Goal: Task Accomplishment & Management: Manage account settings

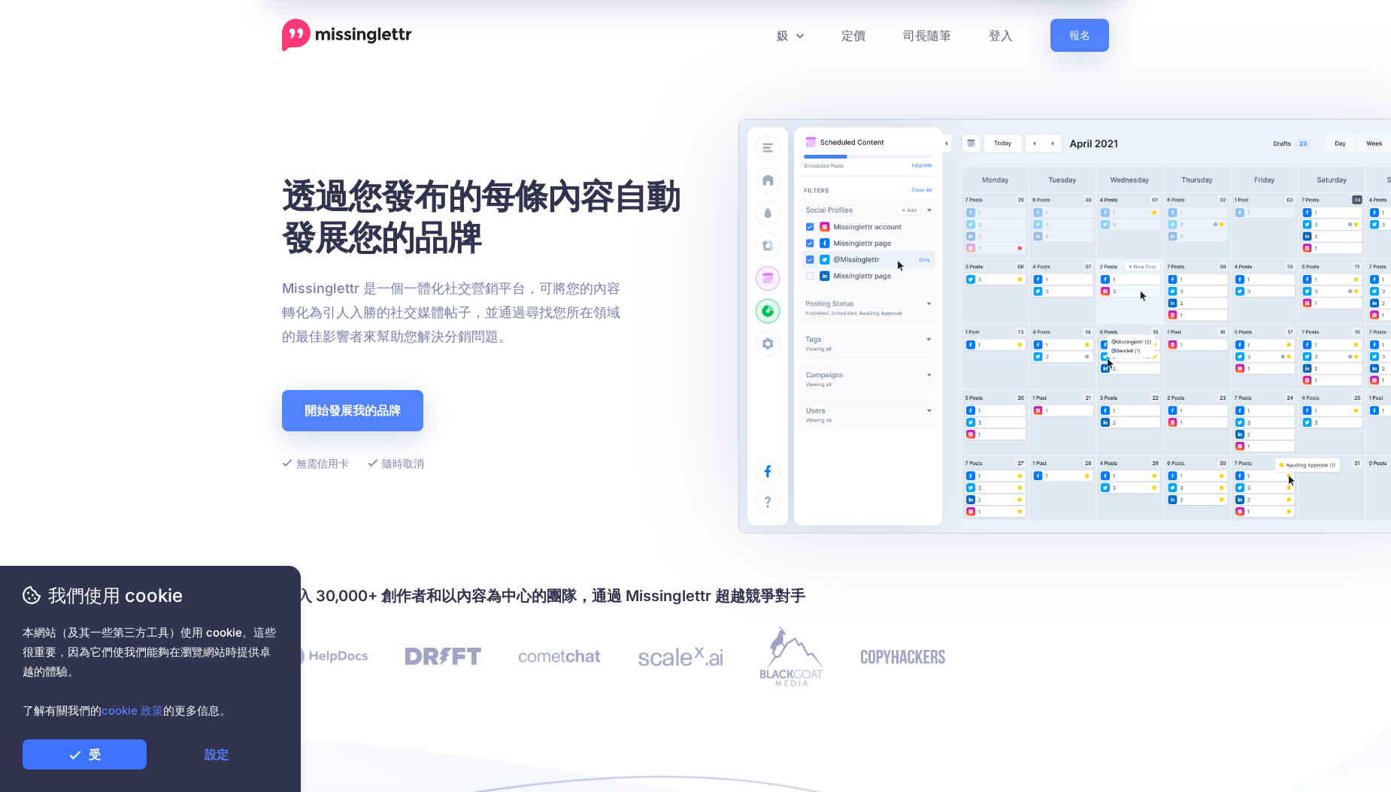
click at [108, 753] on link "受" at bounding box center [85, 755] width 124 height 30
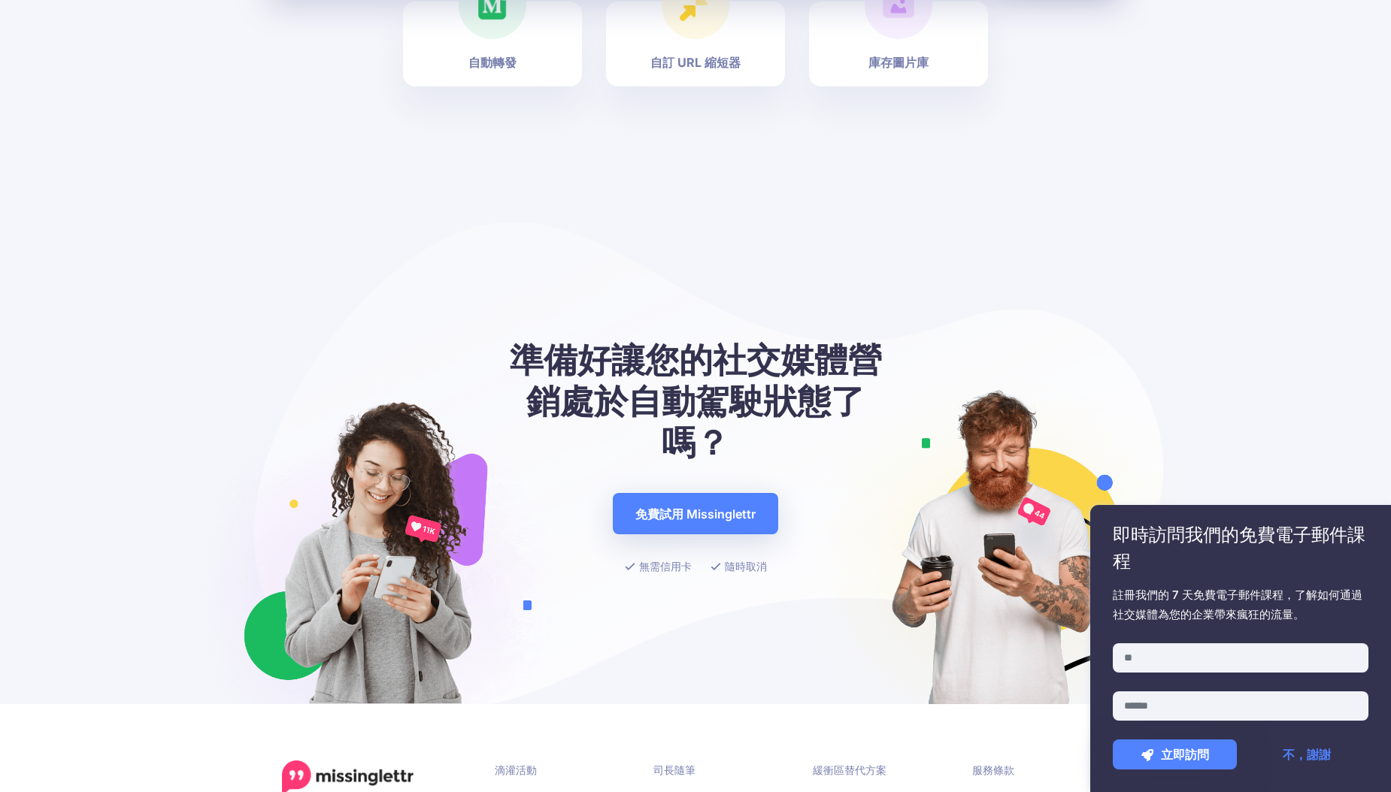
scroll to position [5681, 0]
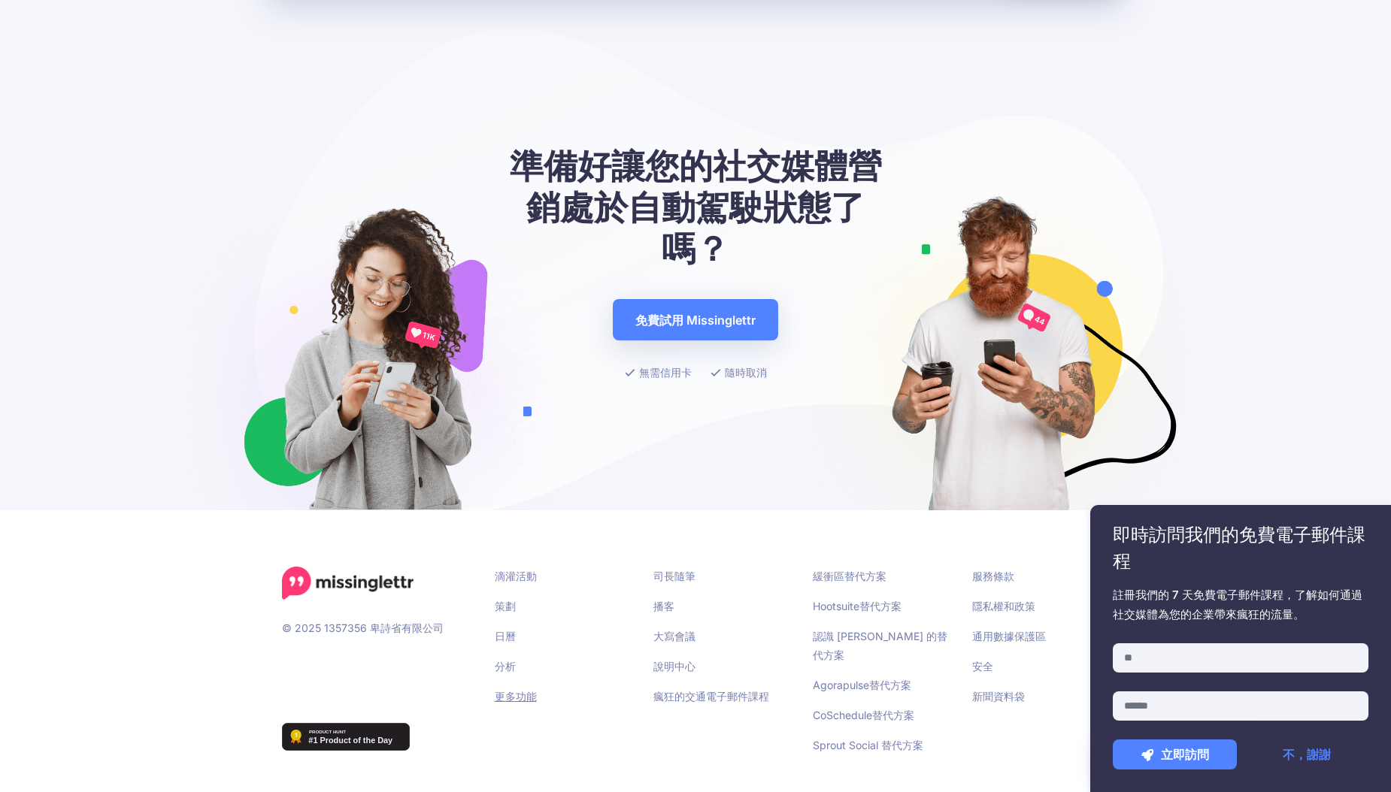
click at [504, 701] on link "更多功能" at bounding box center [516, 696] width 42 height 13
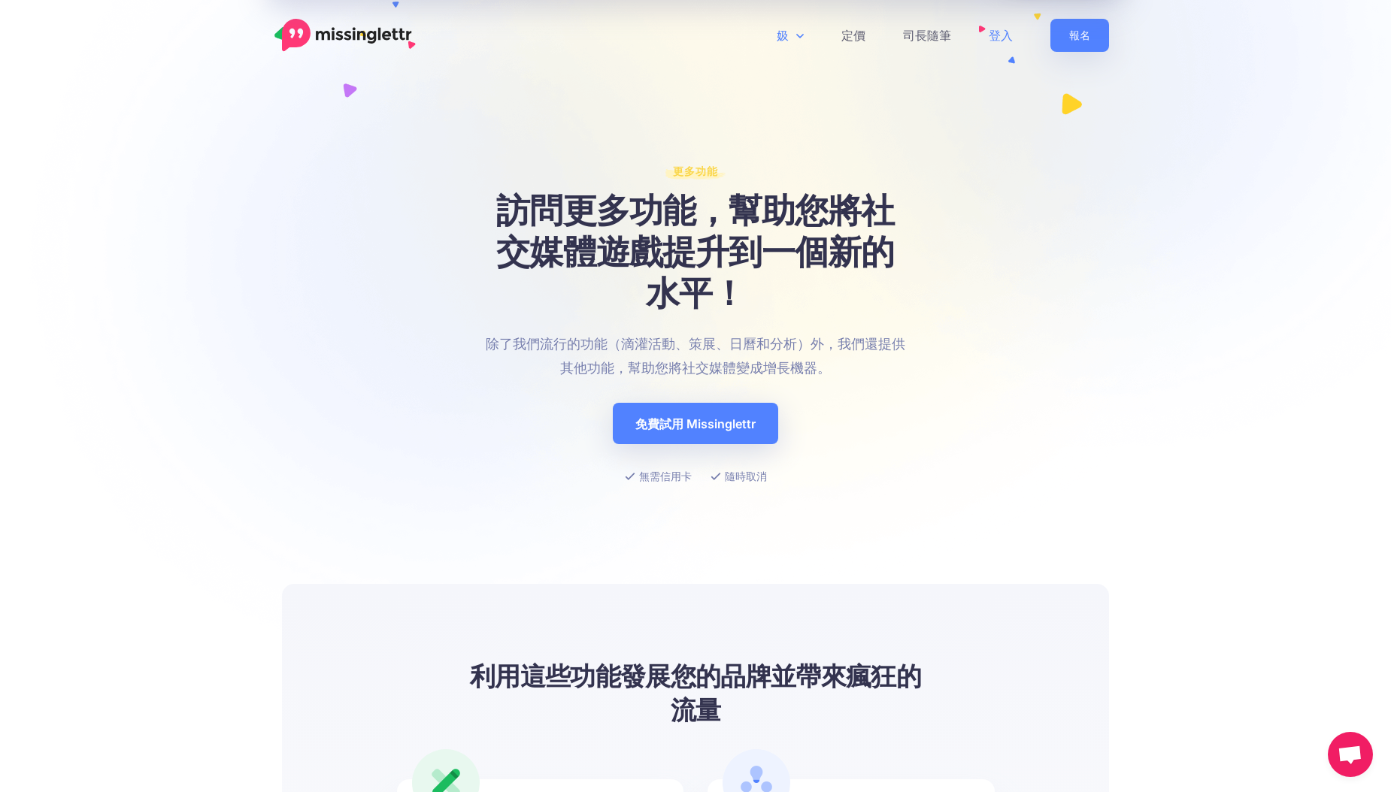
click at [990, 32] on link "登入" at bounding box center [1001, 35] width 62 height 33
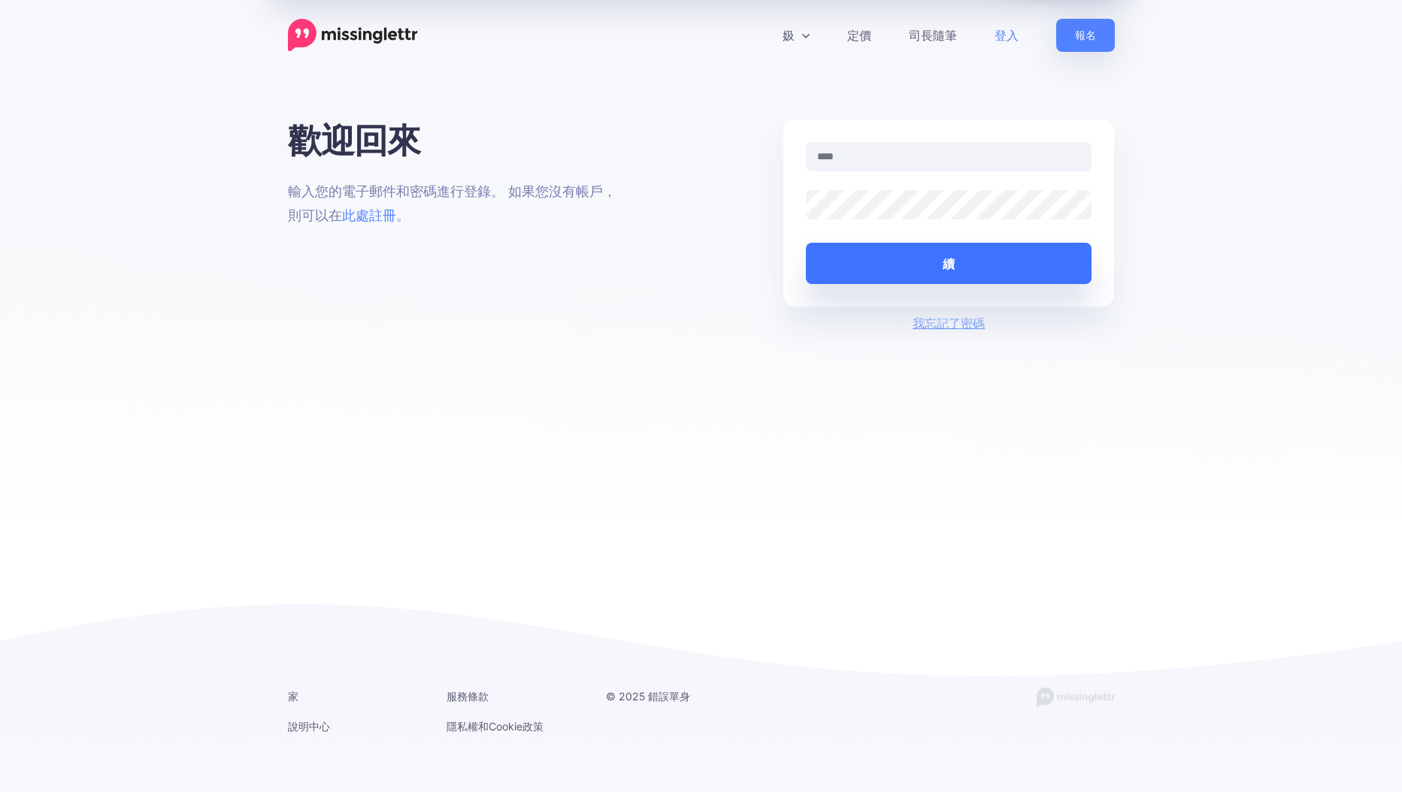
type input "**********"
click at [866, 271] on button "續" at bounding box center [949, 263] width 286 height 41
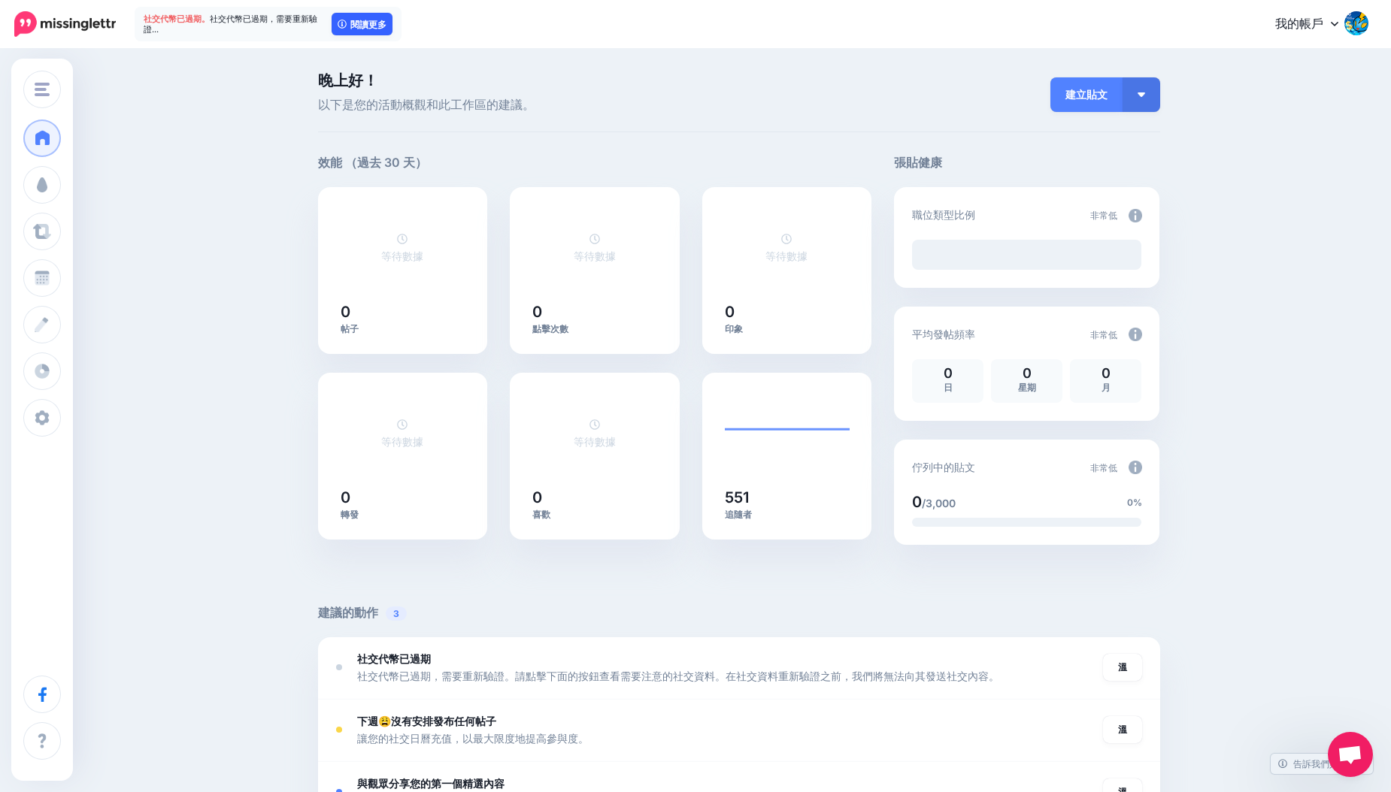
click at [367, 22] on font "閱讀更多" at bounding box center [368, 24] width 36 height 9
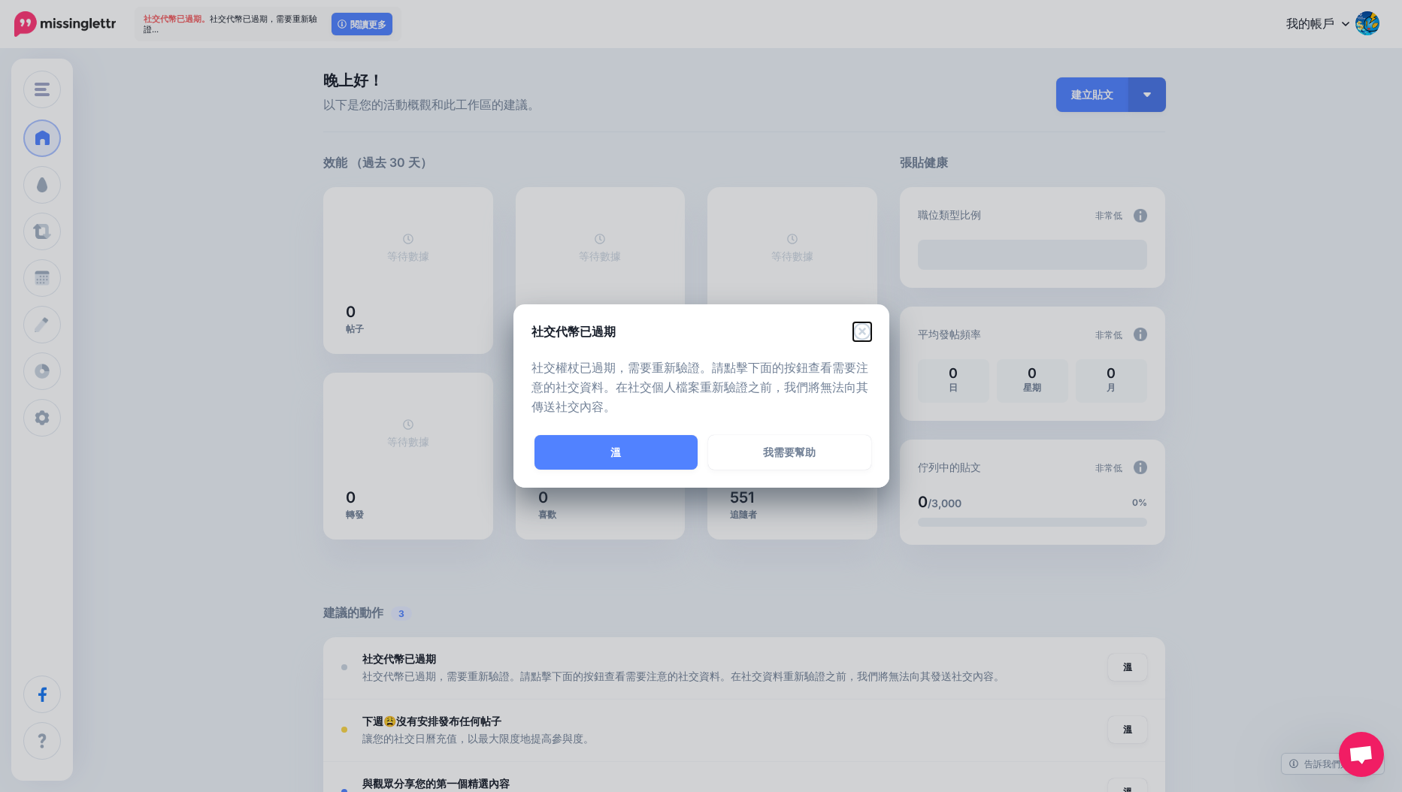
click at [864, 331] on icon "近" at bounding box center [861, 330] width 17 height 17
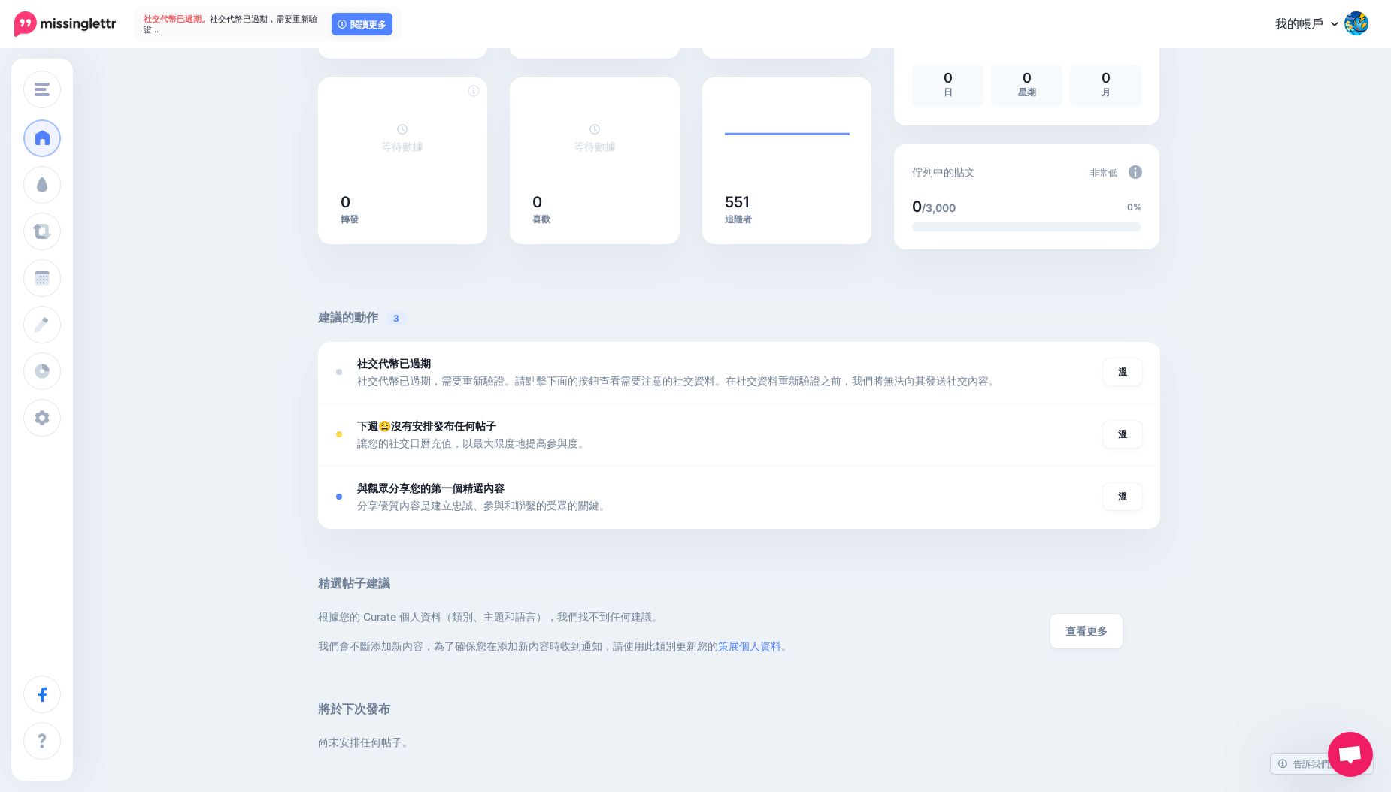
scroll to position [301, 0]
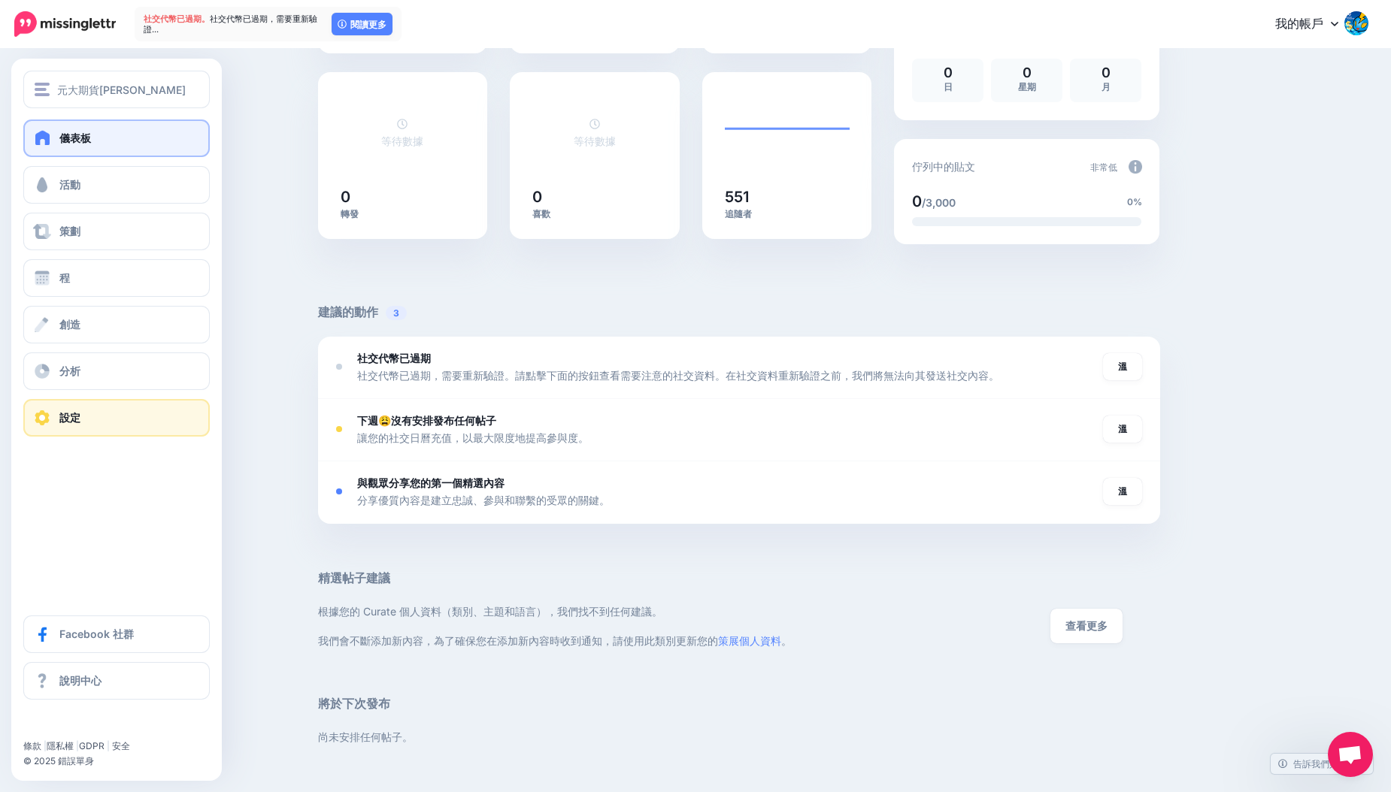
click at [132, 419] on link "設定" at bounding box center [116, 418] width 186 height 38
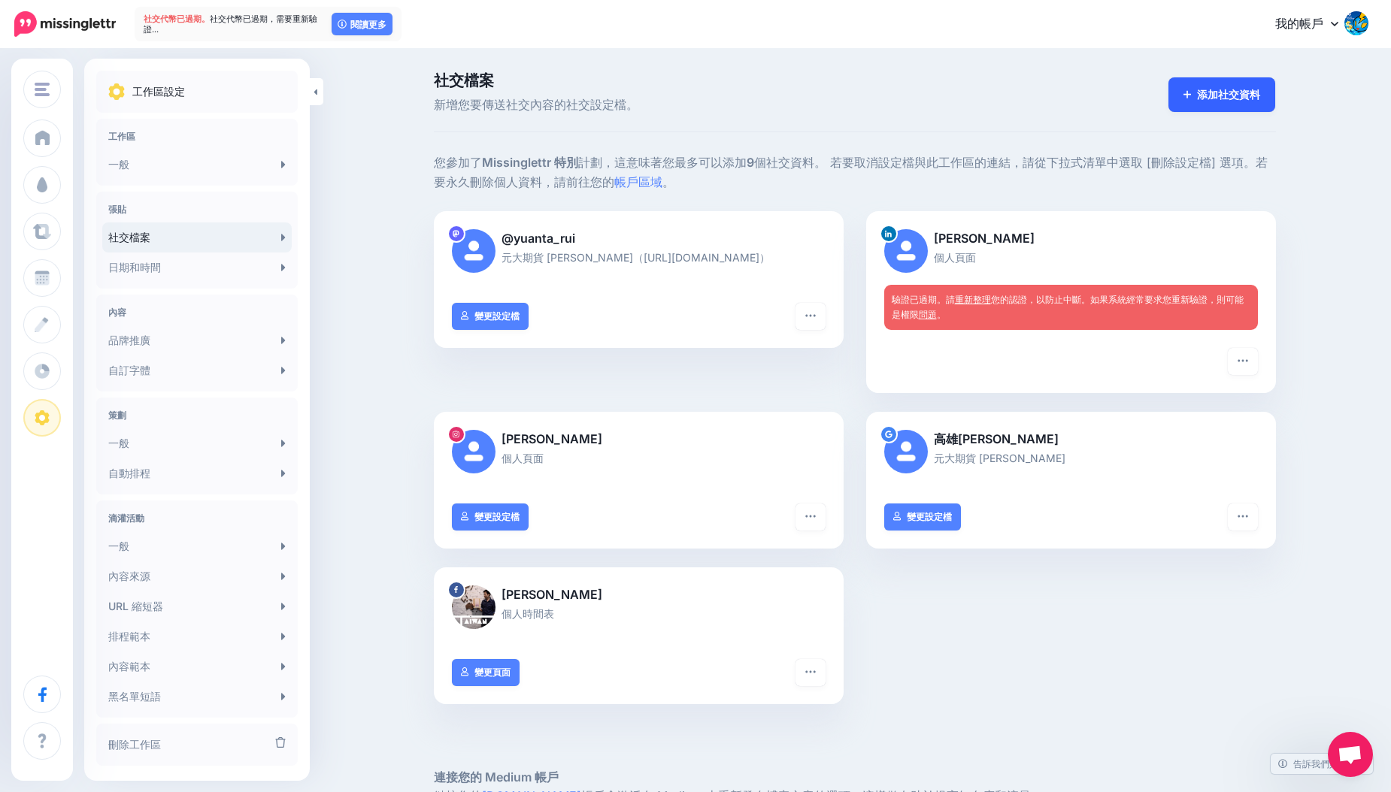
click at [1230, 111] on div "添加社交資料" at bounding box center [1218, 95] width 115 height 42
click at [1230, 102] on link "添加社交資料" at bounding box center [1221, 94] width 107 height 35
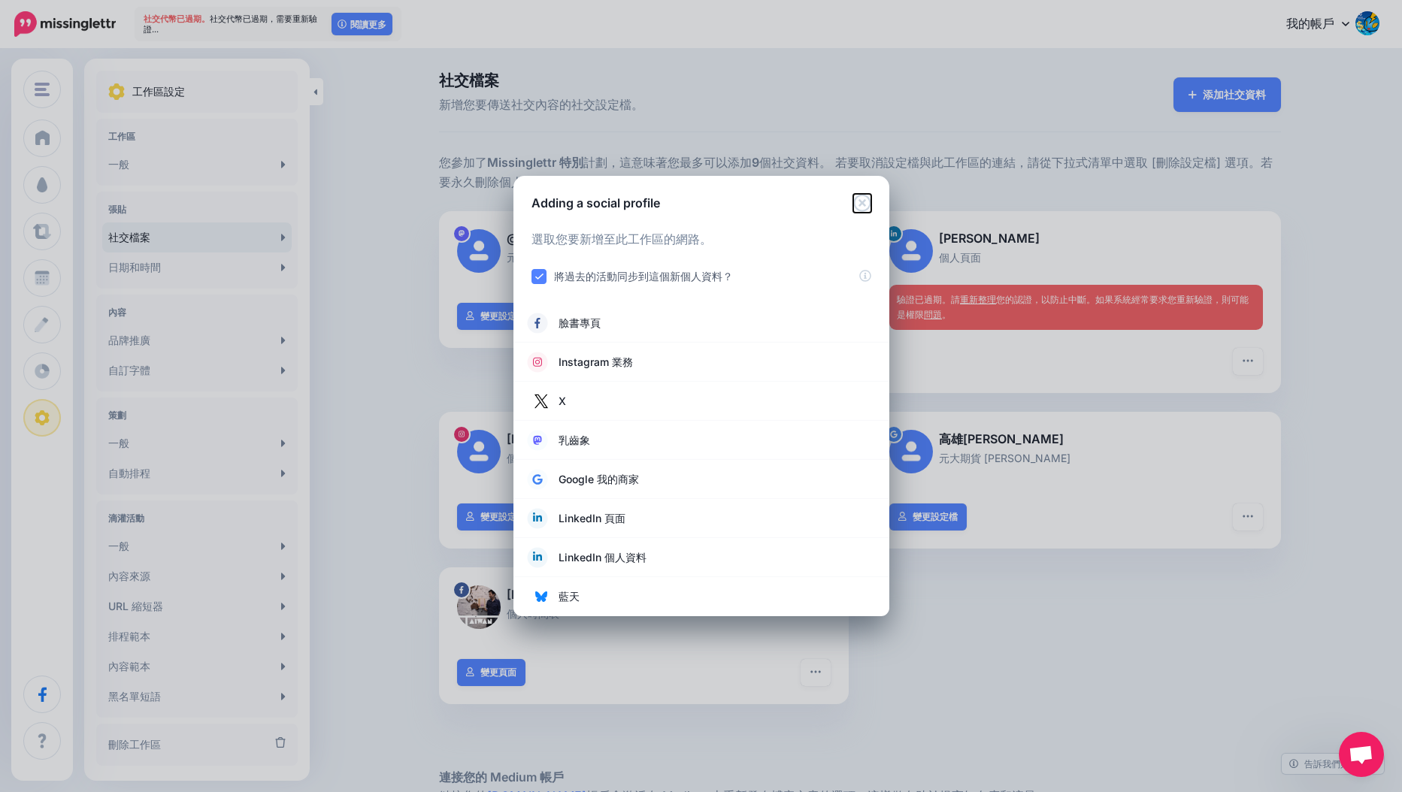
click at [859, 203] on icon "近" at bounding box center [862, 203] width 18 height 18
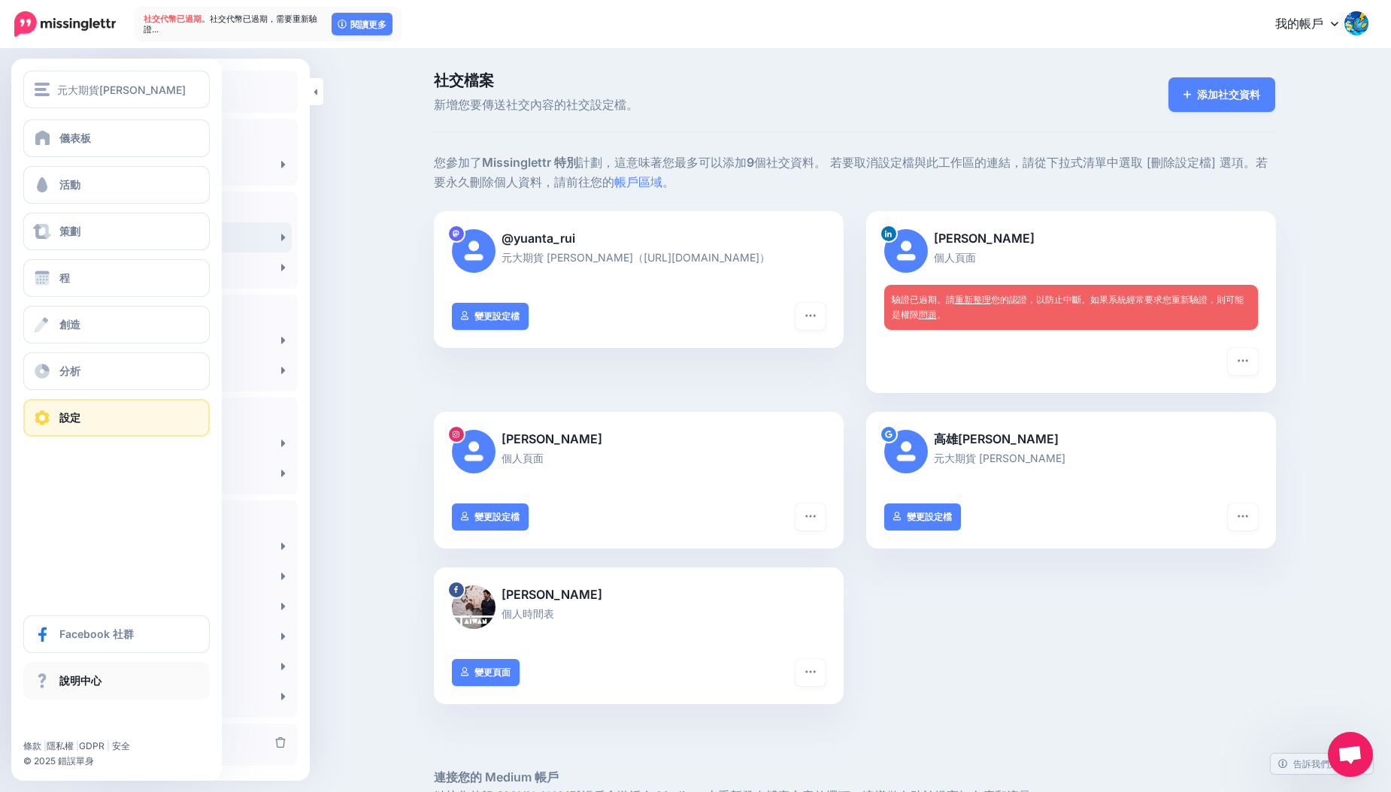
click at [80, 689] on link "說明中心" at bounding box center [116, 681] width 186 height 38
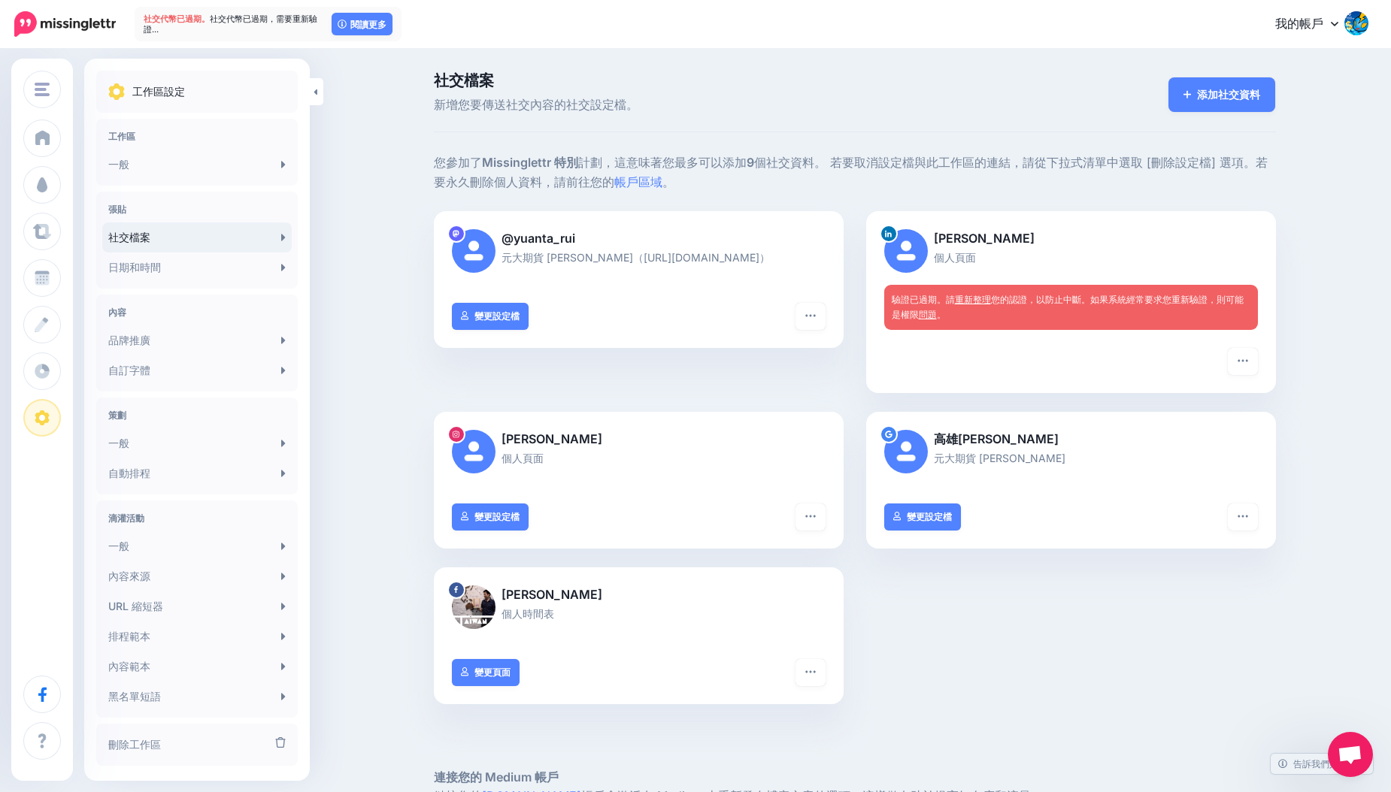
click at [1338, 23] on icon at bounding box center [1334, 24] width 8 height 5
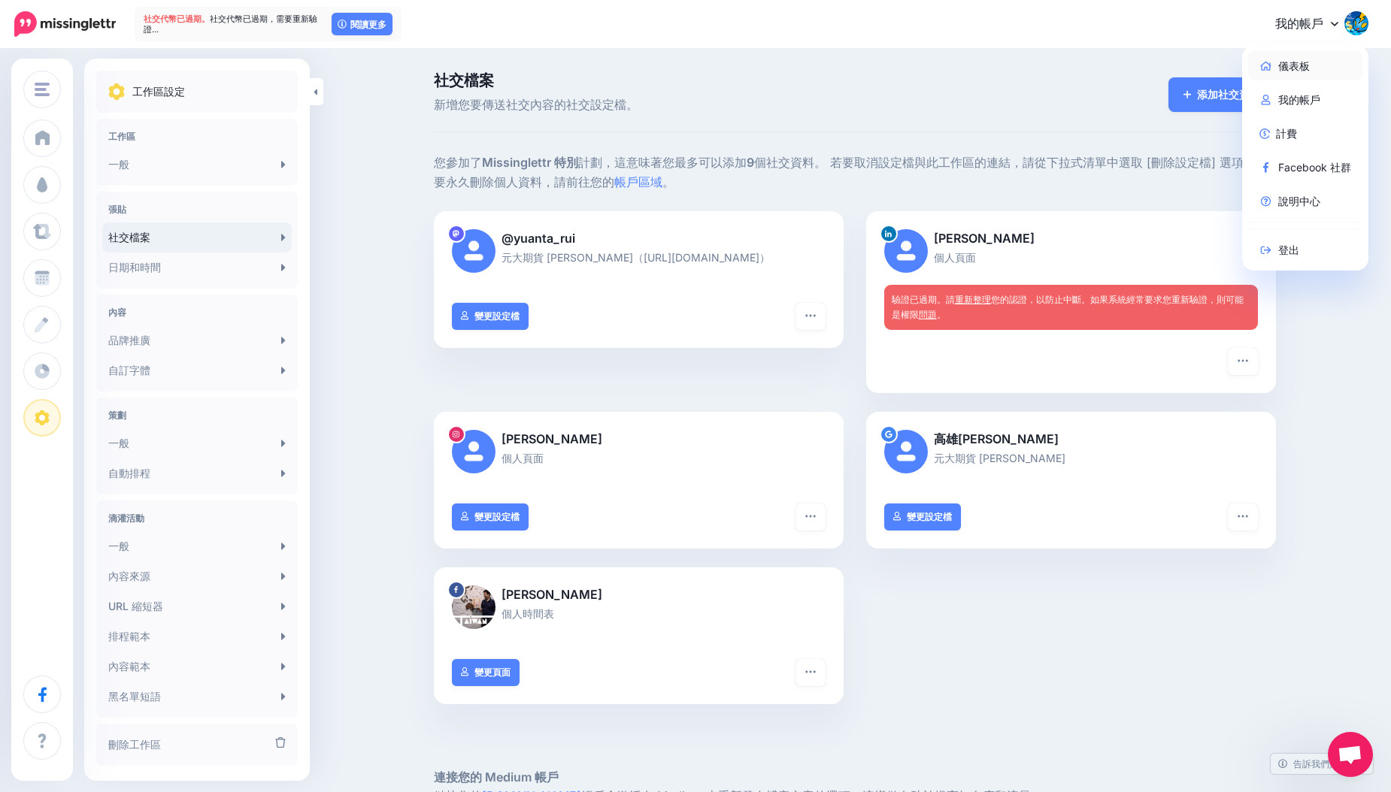
click at [1309, 73] on font "儀表板" at bounding box center [1294, 66] width 32 height 18
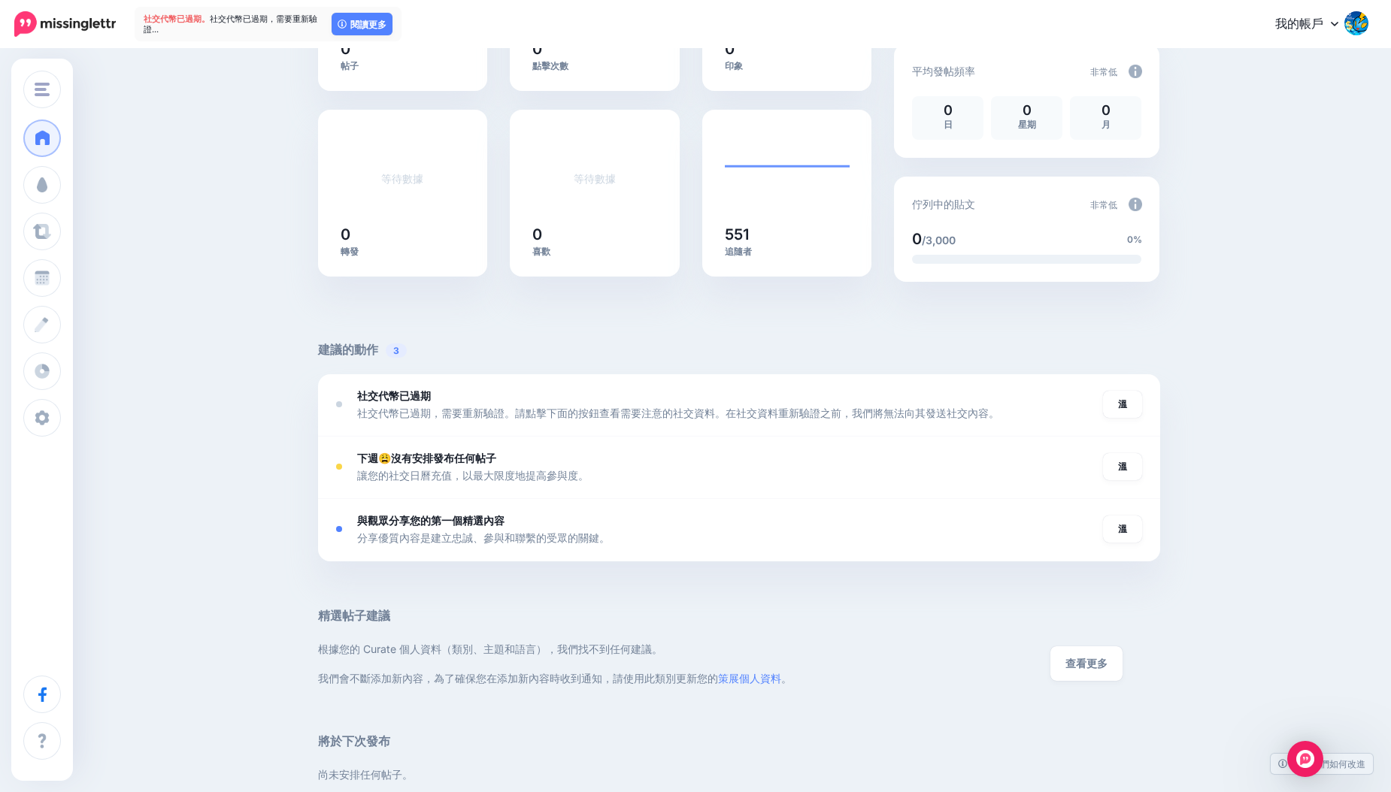
scroll to position [301, 0]
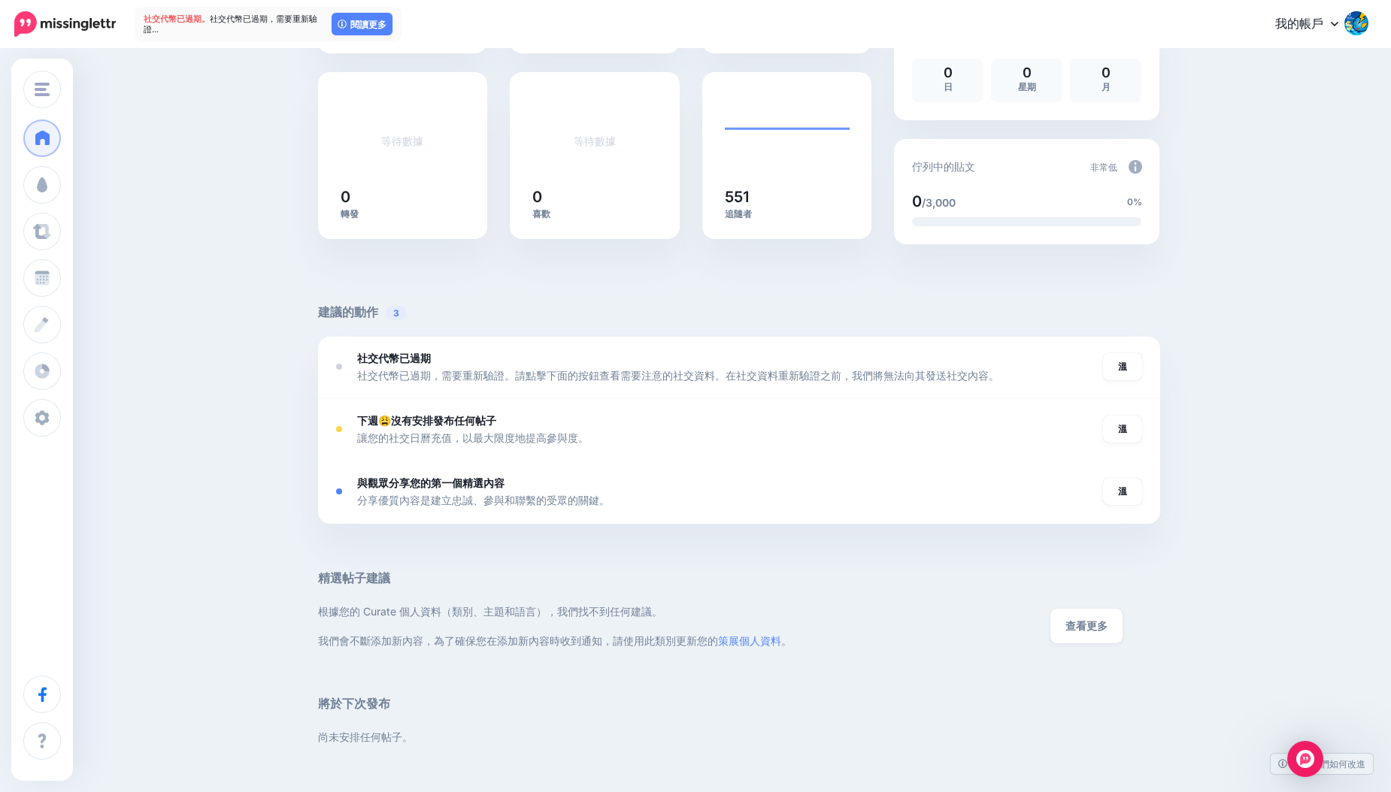
click at [1325, 31] on link "我的帳戶" at bounding box center [1314, 24] width 108 height 37
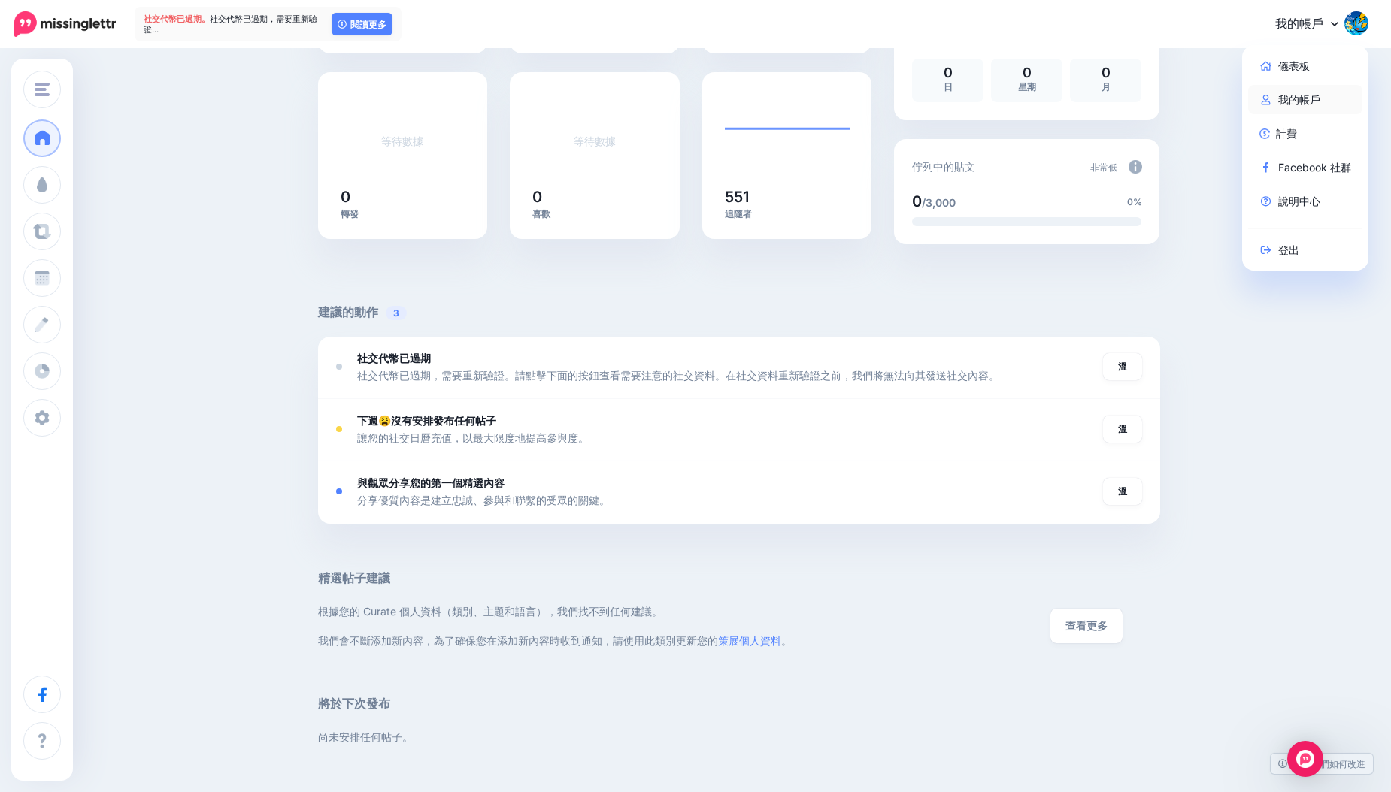
click at [1320, 93] on font "我的帳戶" at bounding box center [1299, 100] width 42 height 18
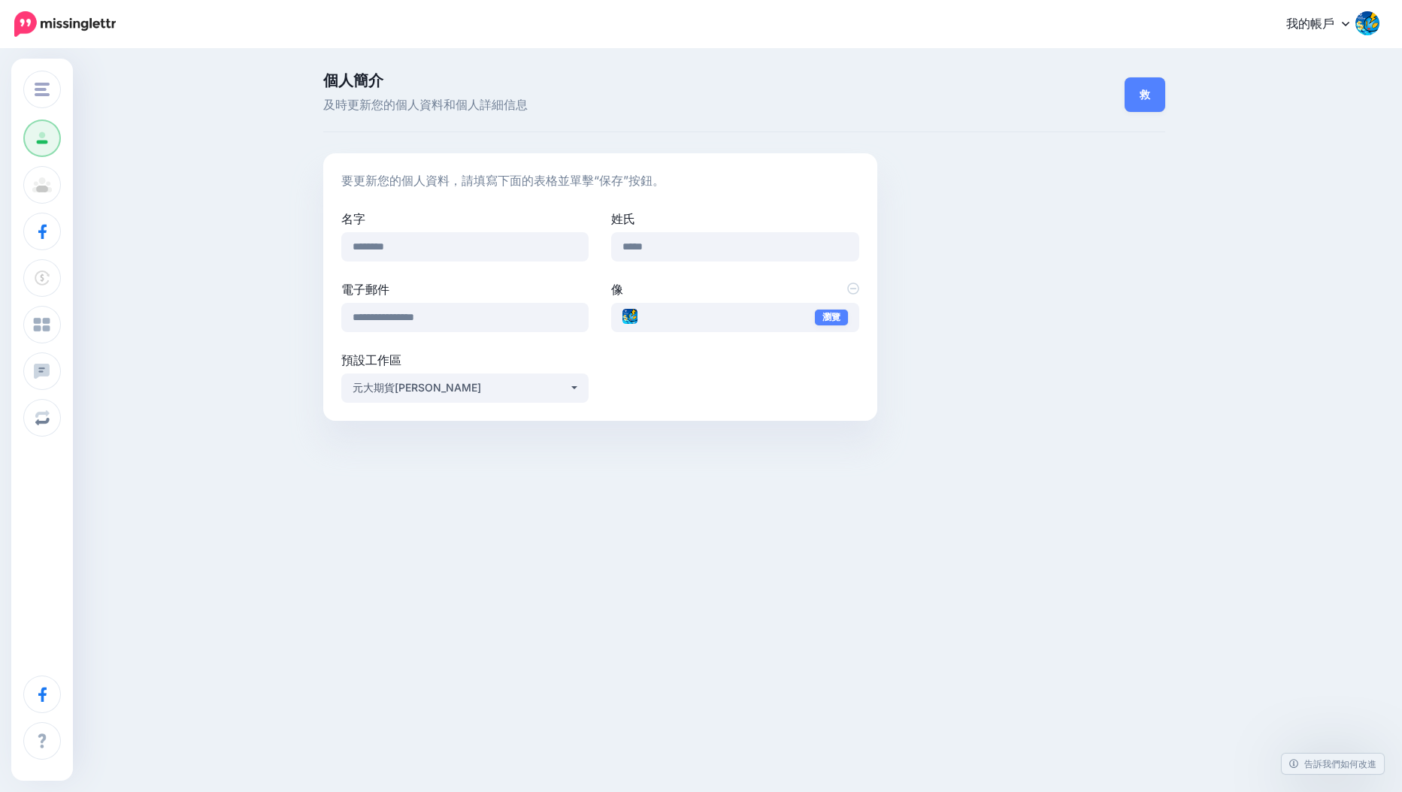
click at [1321, 20] on font "我的帳戶" at bounding box center [1310, 23] width 48 height 15
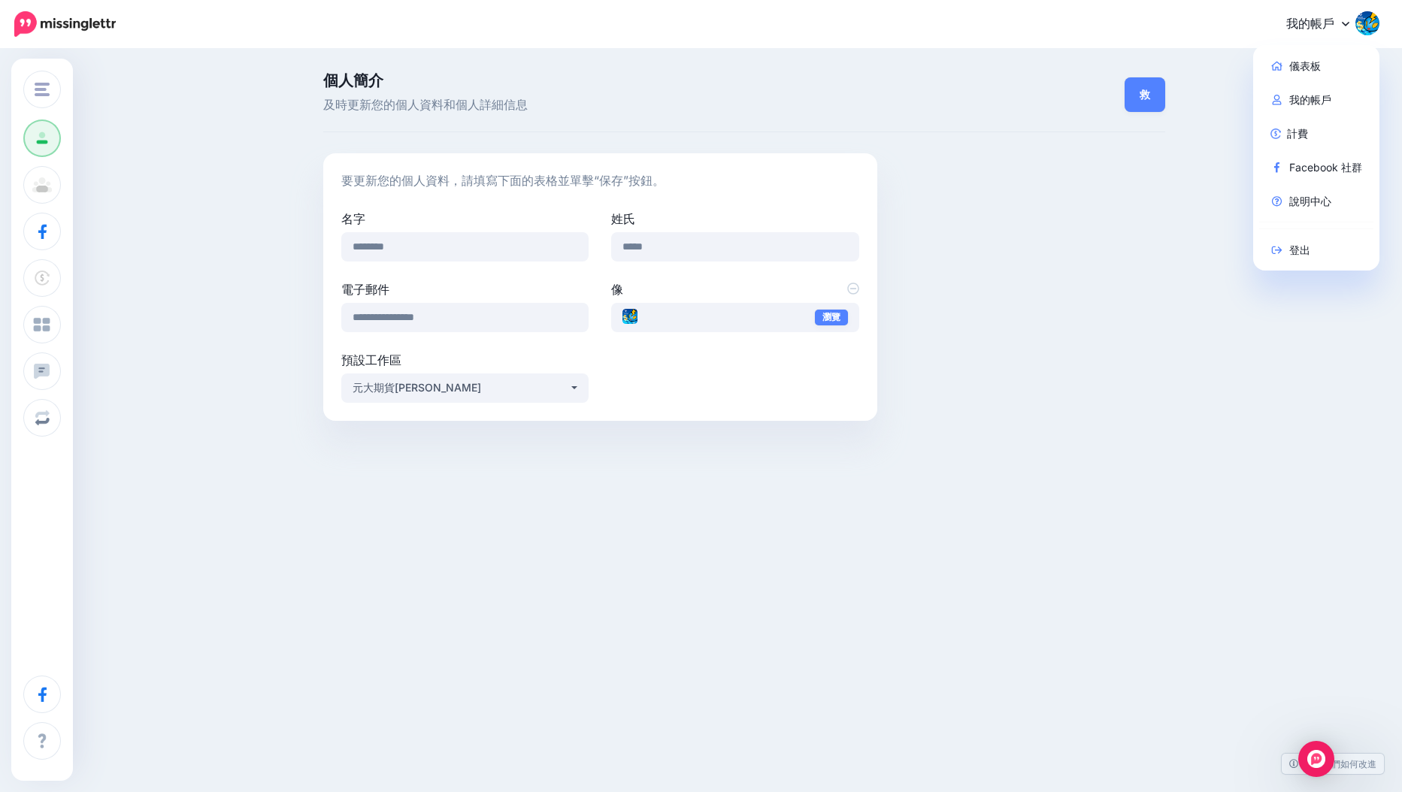
click at [1362, 20] on img at bounding box center [1367, 23] width 24 height 24
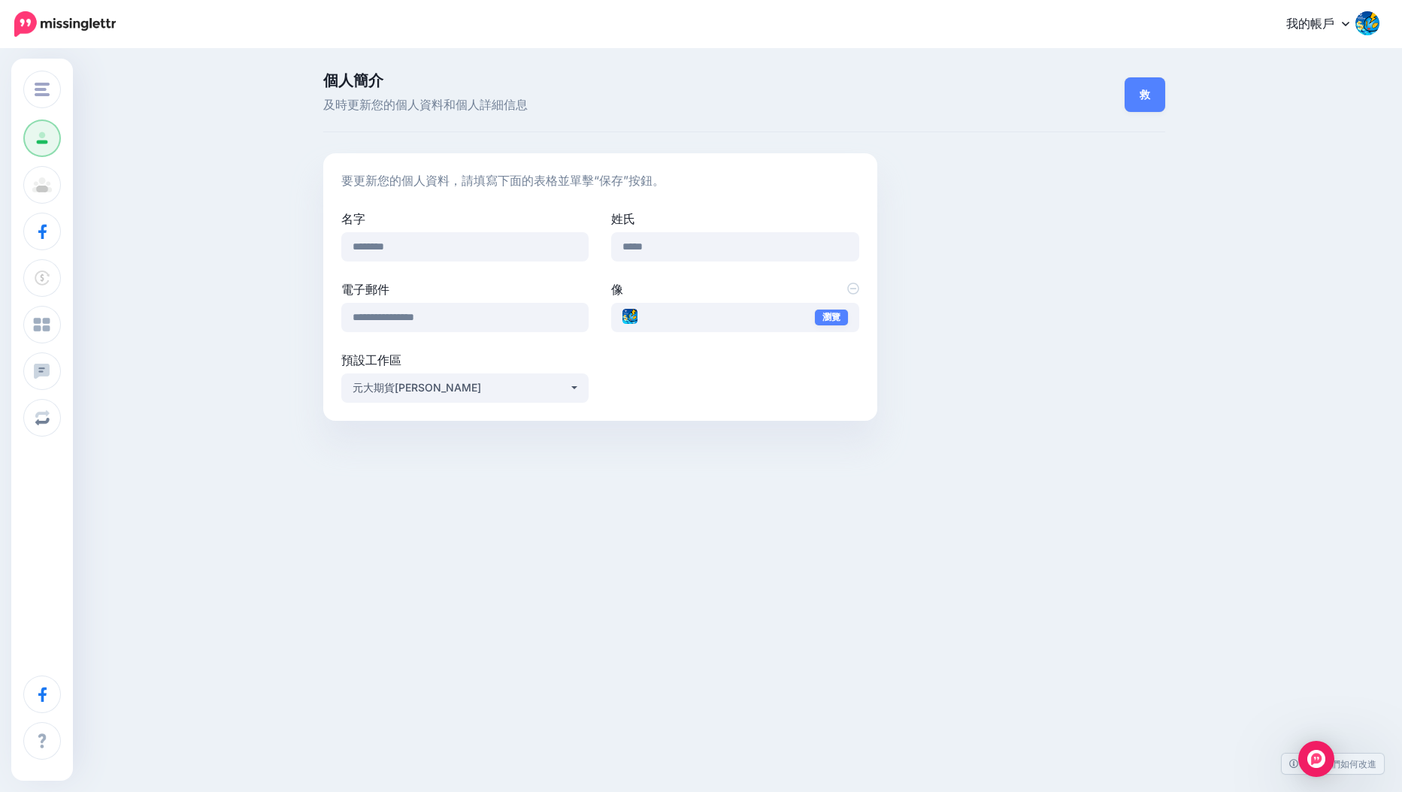
click at [1362, 20] on img at bounding box center [1367, 23] width 24 height 24
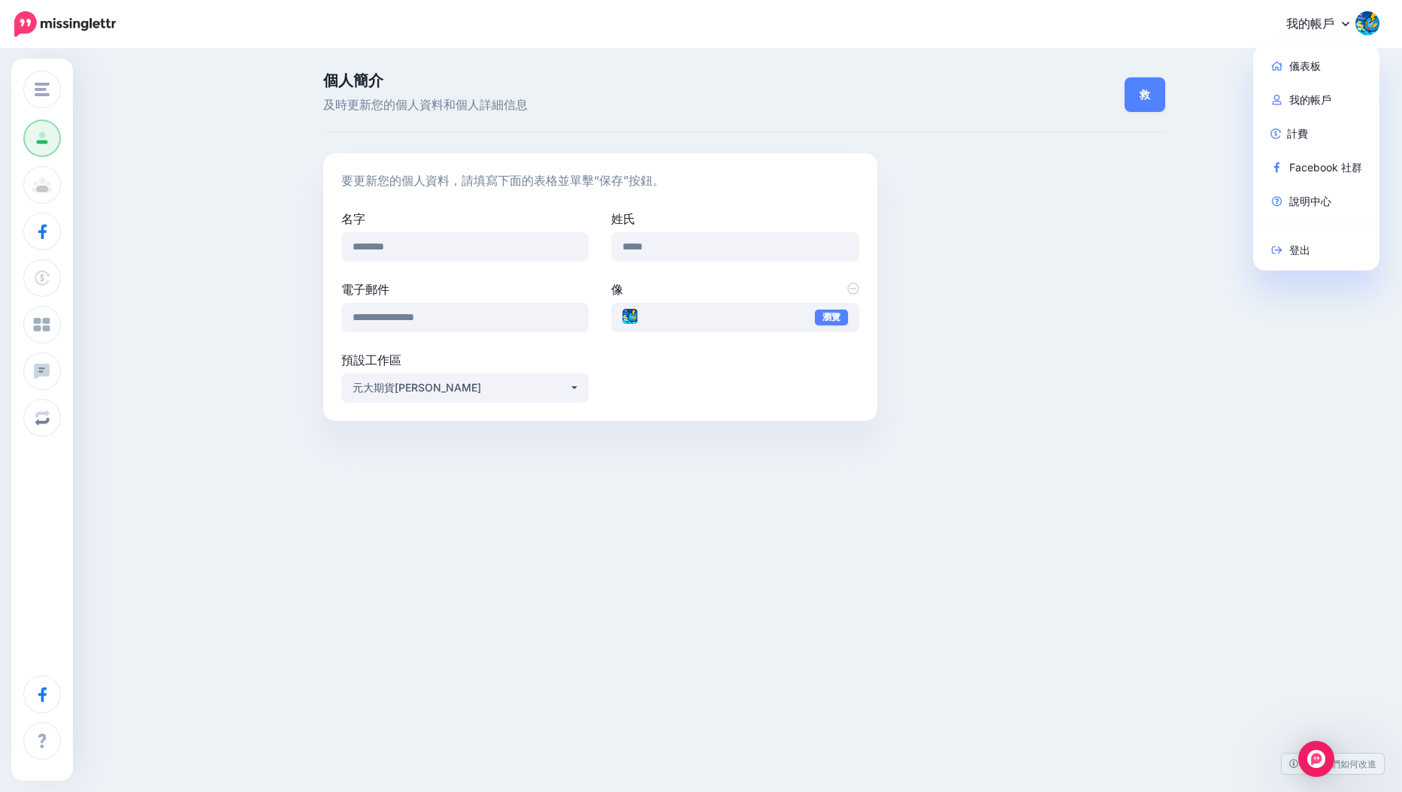
click at [1362, 20] on img at bounding box center [1367, 23] width 24 height 24
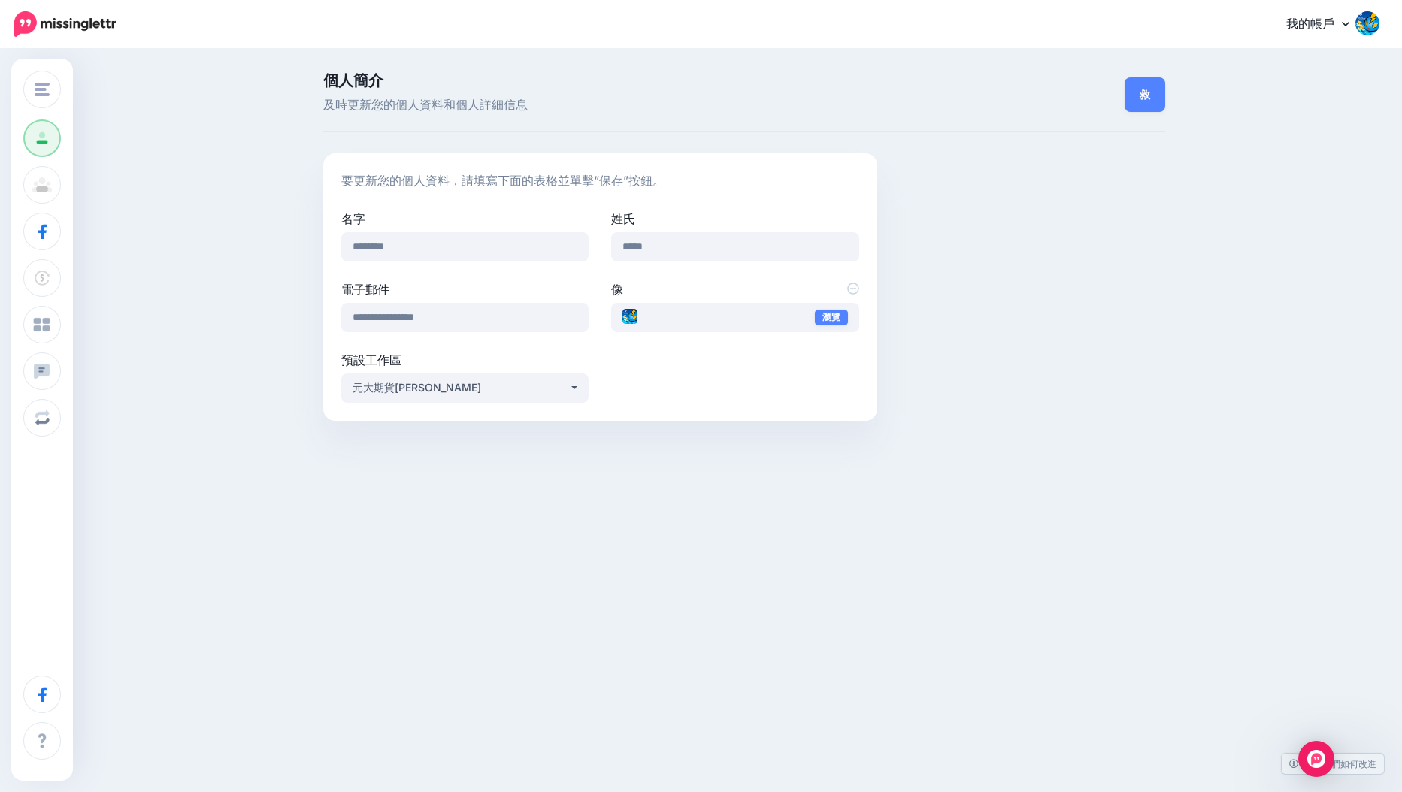
click at [1362, 20] on img at bounding box center [1367, 23] width 24 height 24
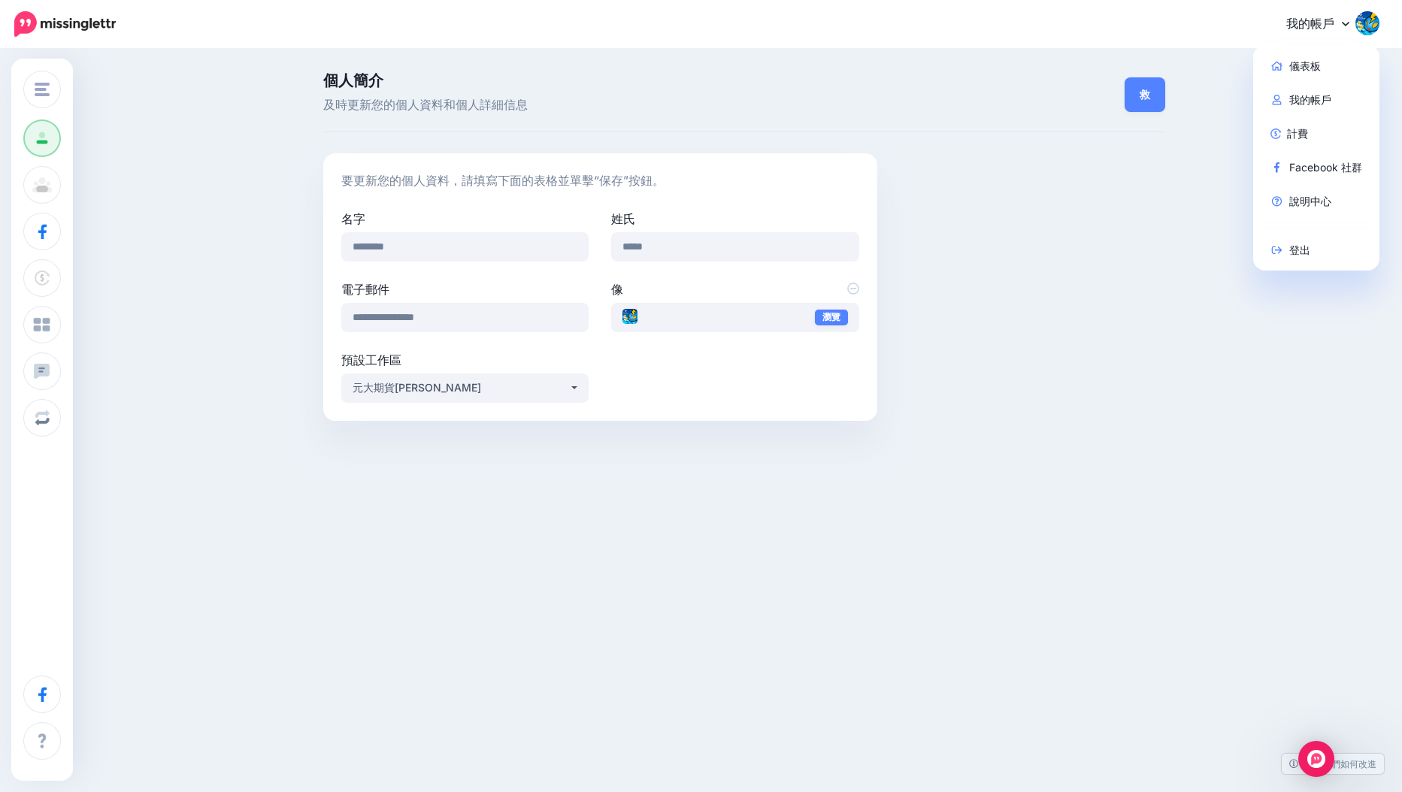
click at [1362, 20] on img at bounding box center [1367, 23] width 24 height 24
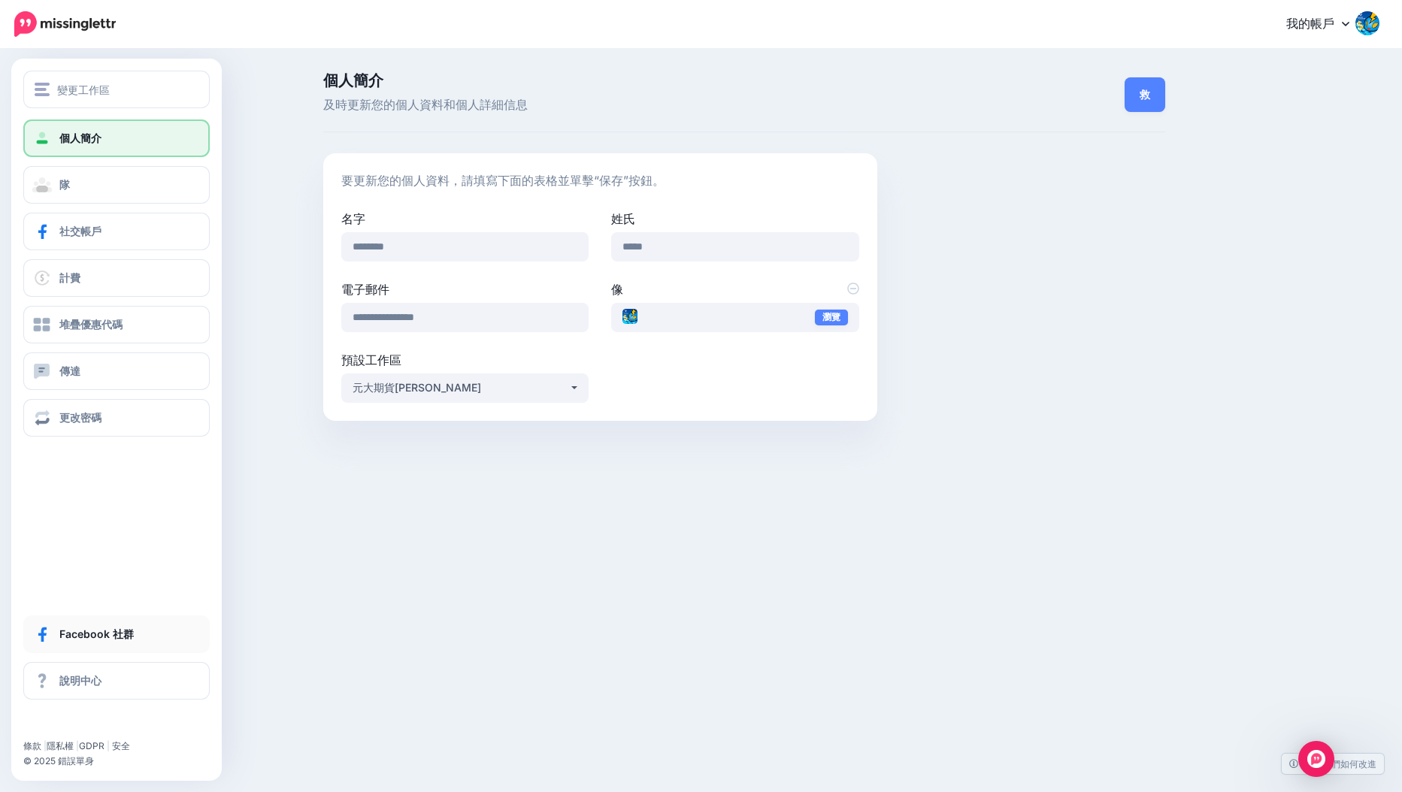
click at [60, 648] on link "Facebook 社群" at bounding box center [116, 635] width 186 height 38
